Goal: Task Accomplishment & Management: Complete application form

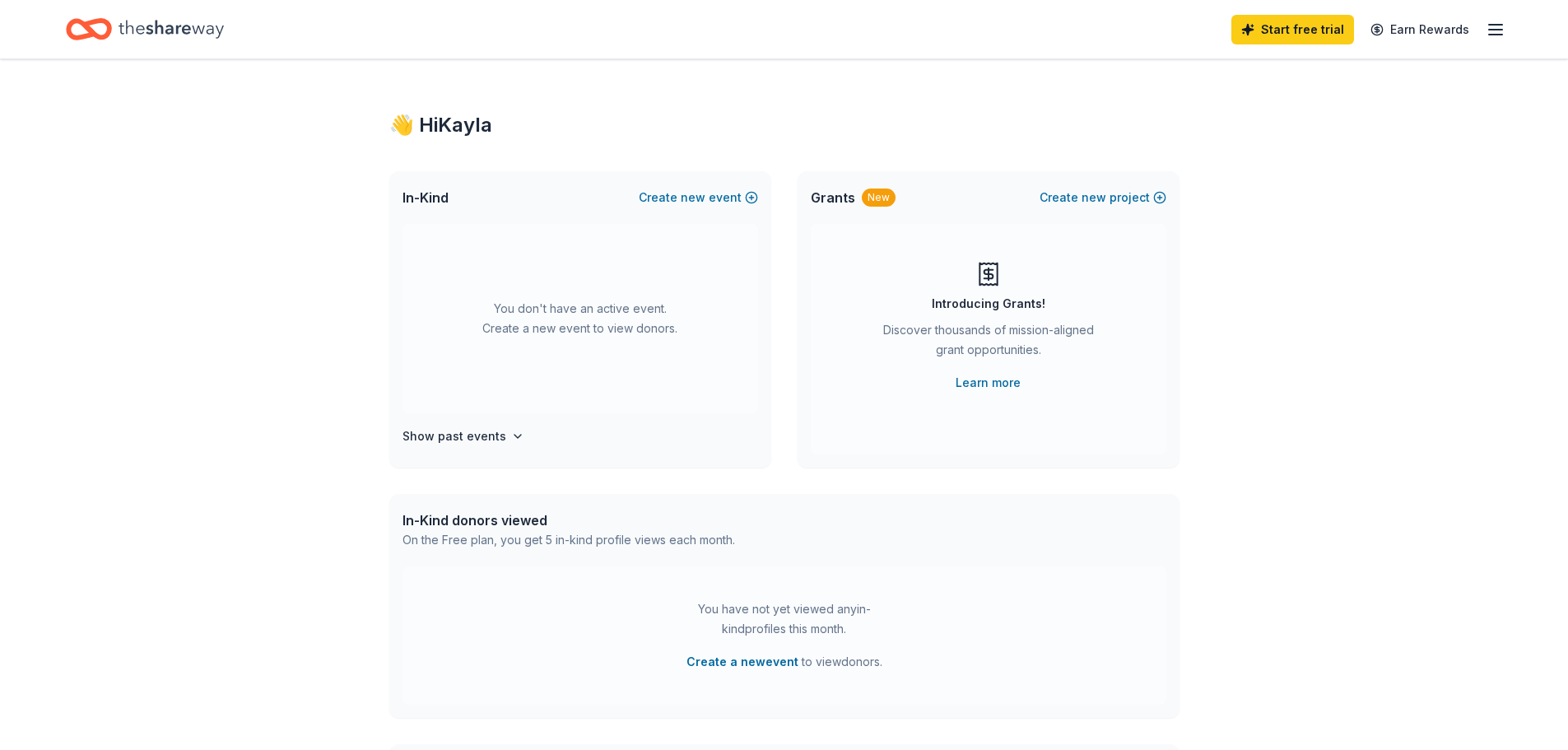
click at [173, 28] on icon "Home" at bounding box center [171, 29] width 105 height 34
click at [1092, 203] on span "new" at bounding box center [1094, 197] width 25 height 20
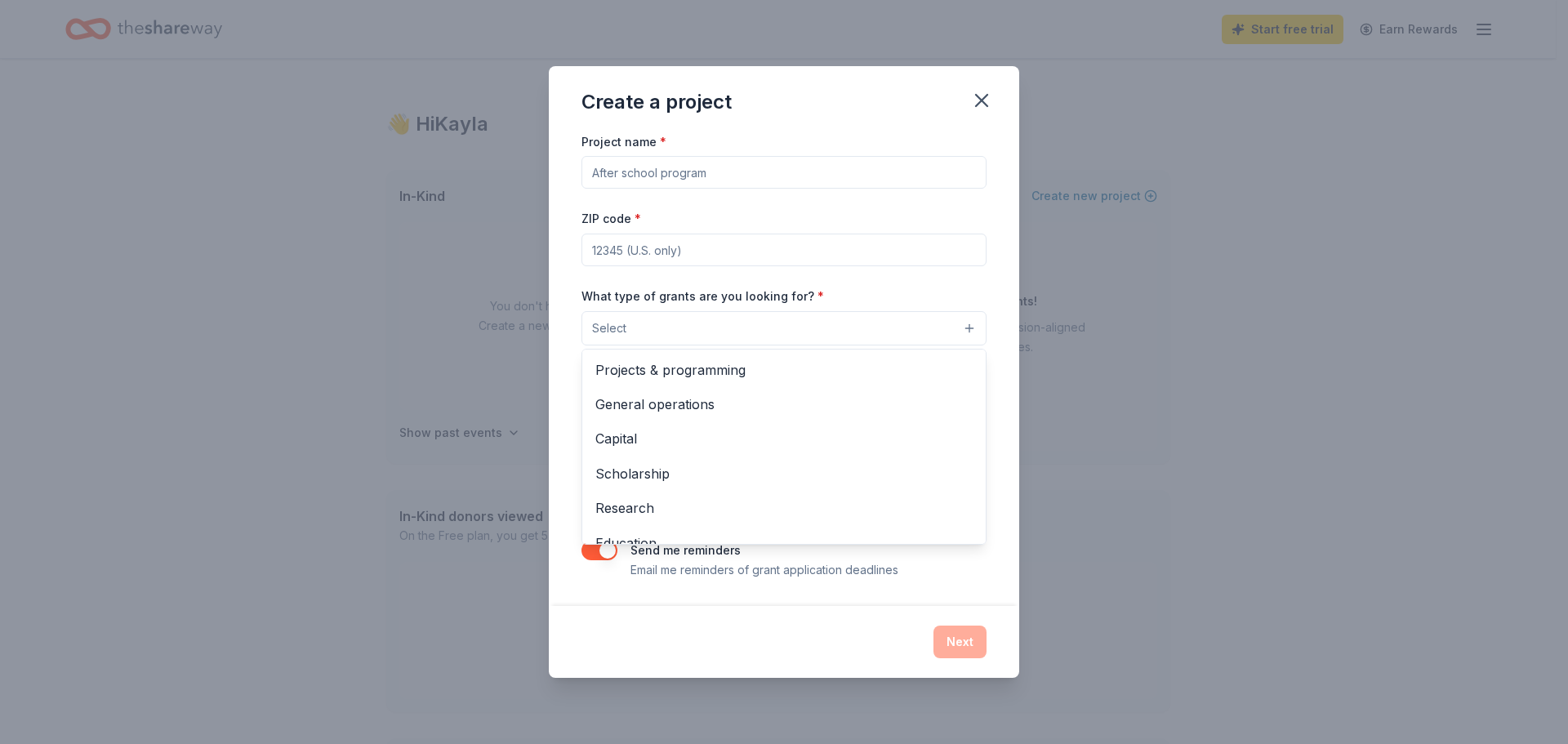
click at [682, 325] on button "Select" at bounding box center [784, 328] width 405 height 34
click at [701, 467] on span "Scholarship" at bounding box center [783, 473] width 377 height 21
click at [1145, 303] on div "Create a project Project name * ZIP code * What type of grants are you looking …" at bounding box center [784, 372] width 1568 height 744
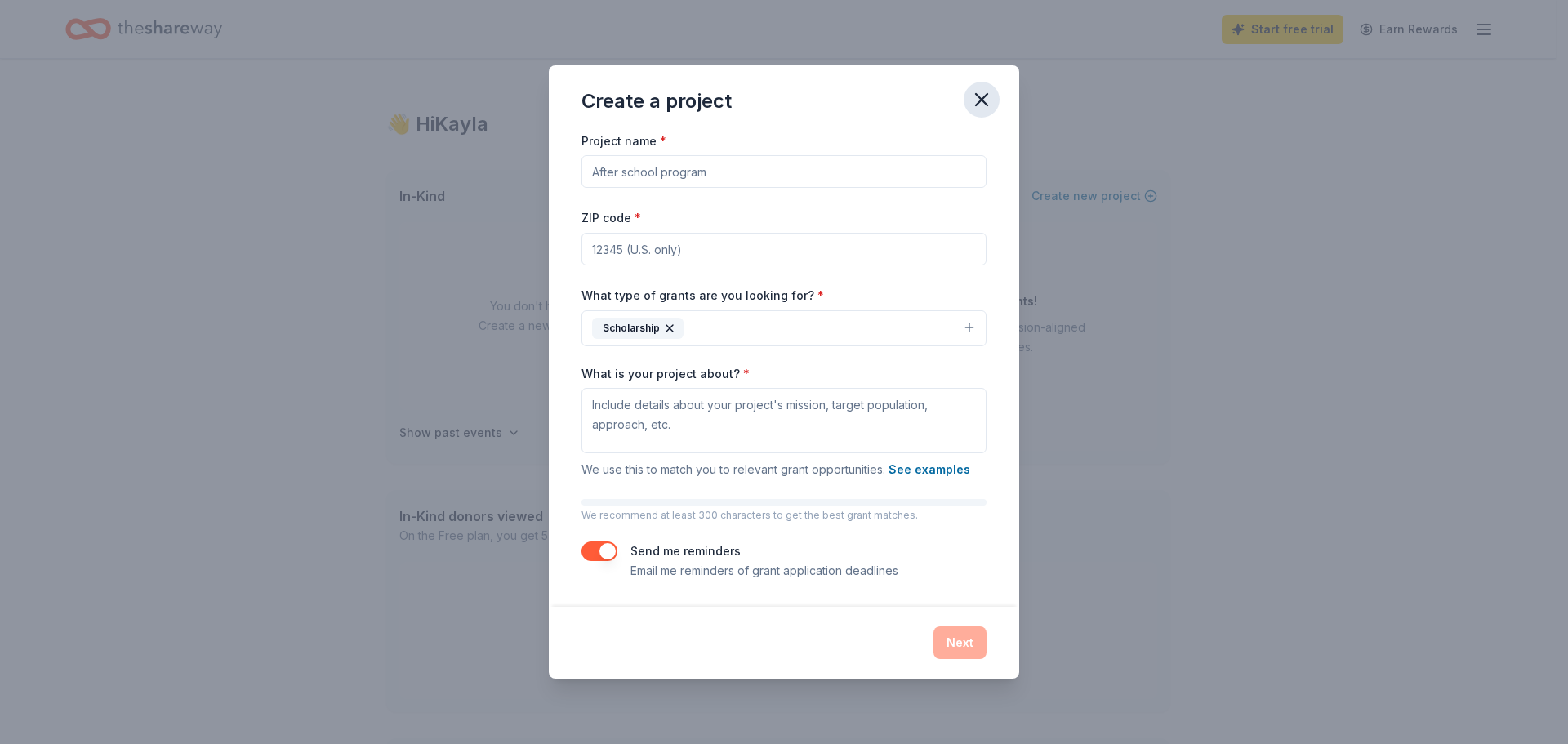
click at [976, 86] on button "button" at bounding box center [982, 100] width 36 height 36
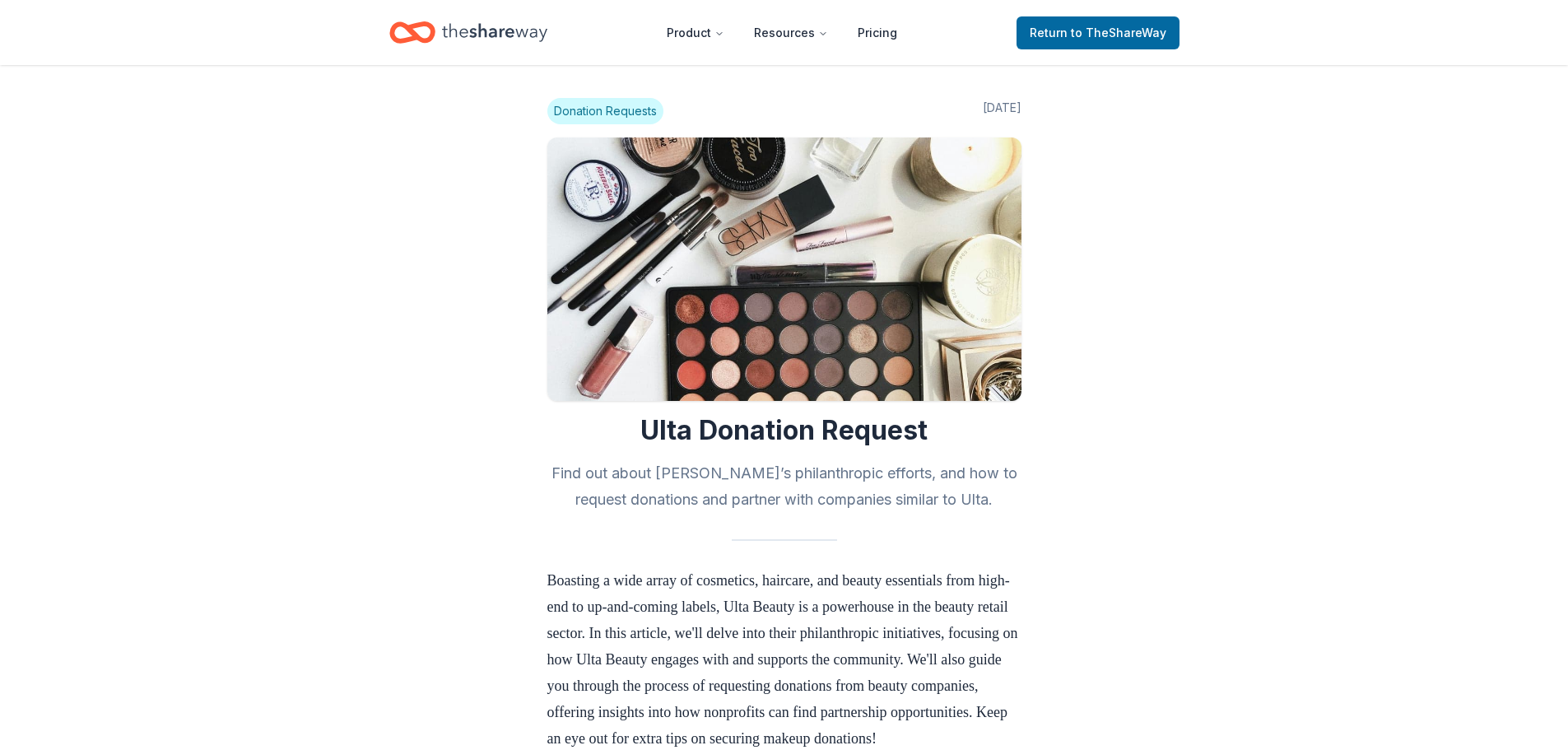
scroll to position [412, 0]
